Goal: Task Accomplishment & Management: Manage account settings

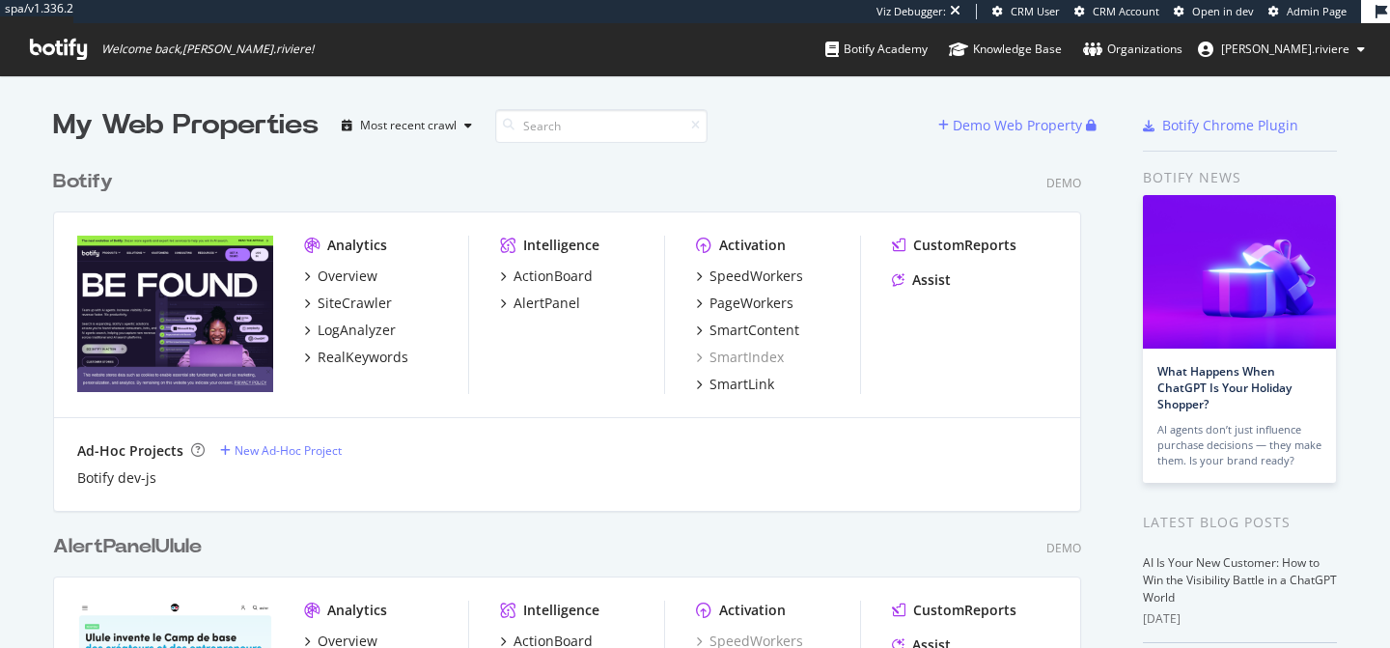
scroll to position [4458, 1044]
click at [1298, 45] on span "[PERSON_NAME].riviere" at bounding box center [1285, 49] width 128 height 16
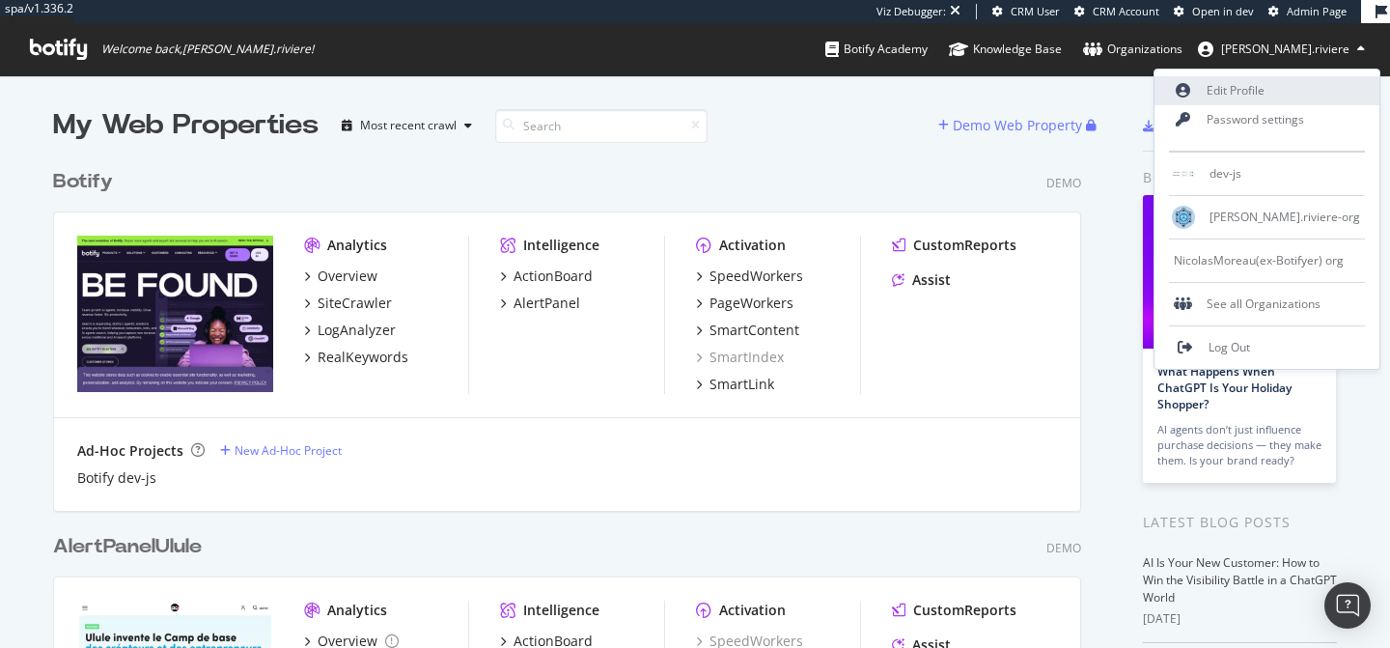
click at [1250, 84] on link "Edit Profile" at bounding box center [1267, 90] width 225 height 29
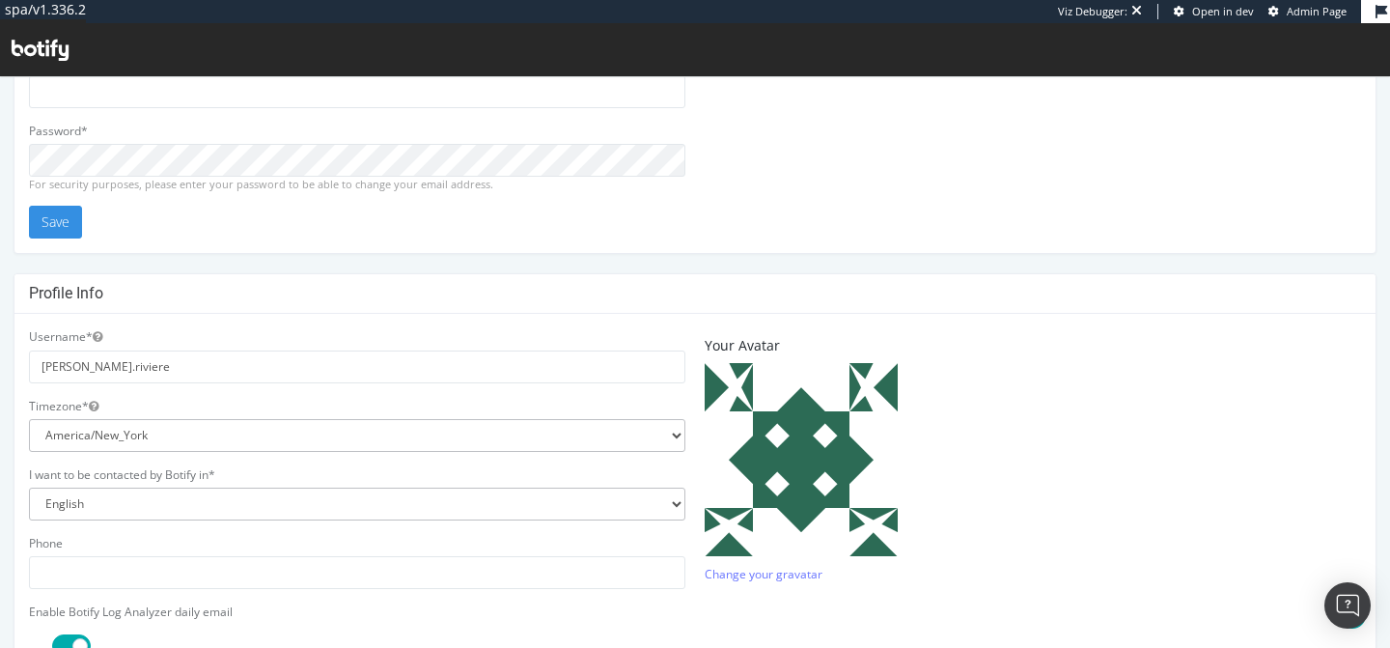
scroll to position [644, 0]
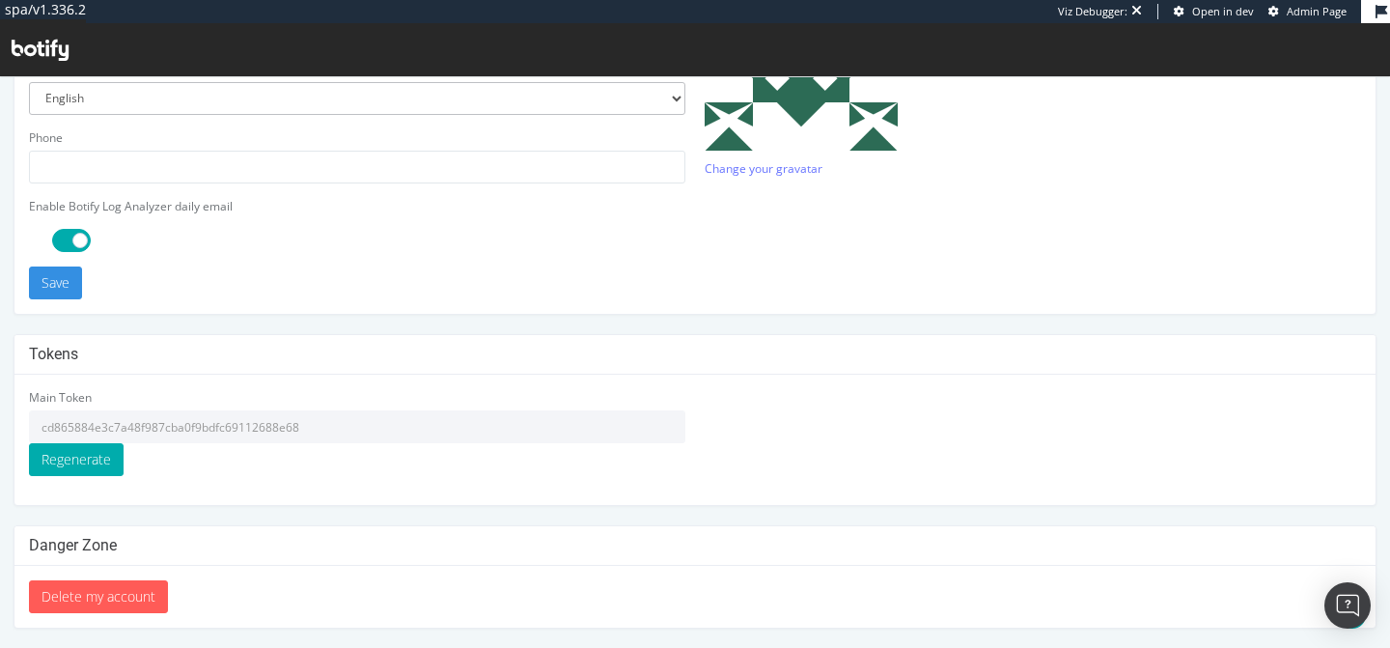
click at [126, 426] on input "cd865884e3c7a48f987cba0f9bdfc69112688e68" at bounding box center [357, 426] width 656 height 33
